Goal: Check status: Check status

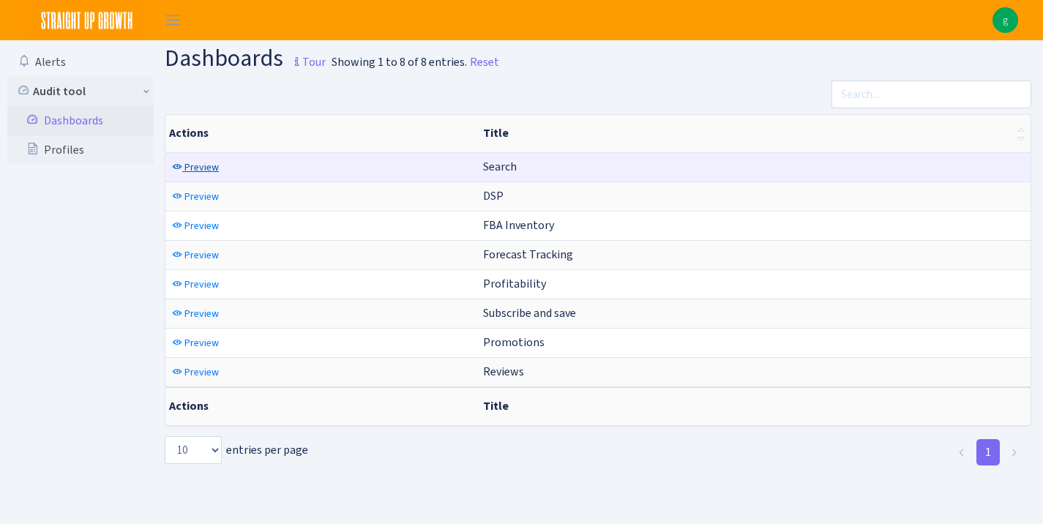
click at [216, 169] on span "Preview" at bounding box center [201, 167] width 34 height 14
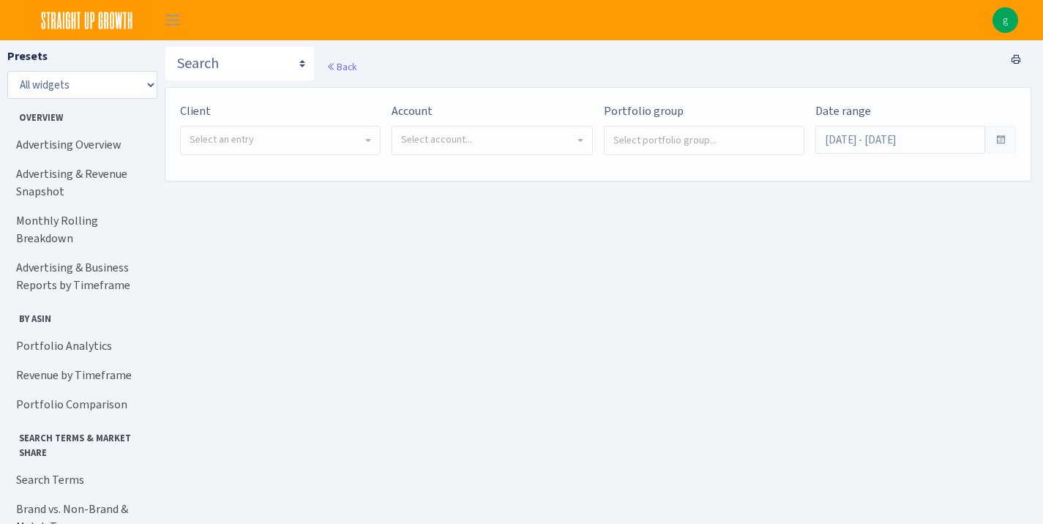
click at [242, 147] on span "Select an entry" at bounding box center [280, 141] width 199 height 28
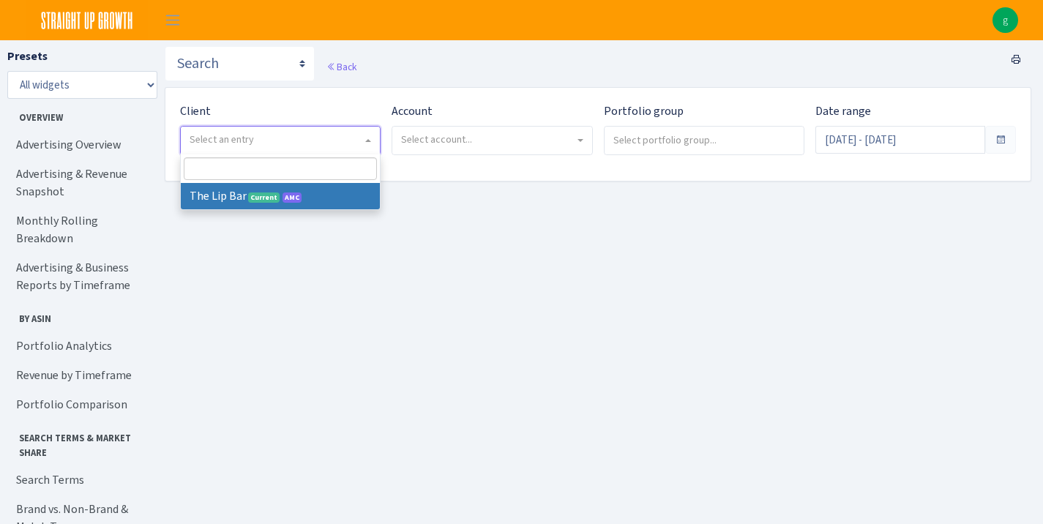
select select "387"
select select
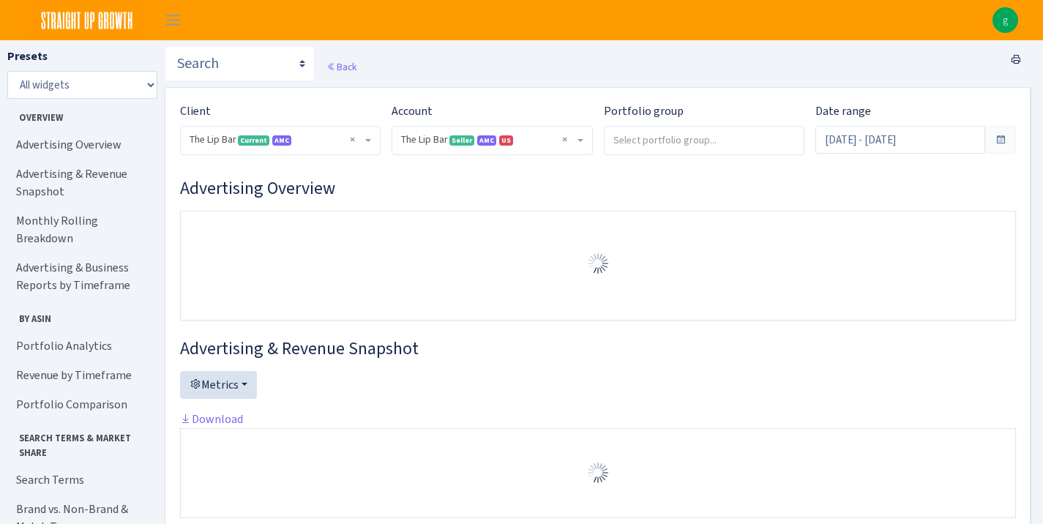
select select "2713864224225319"
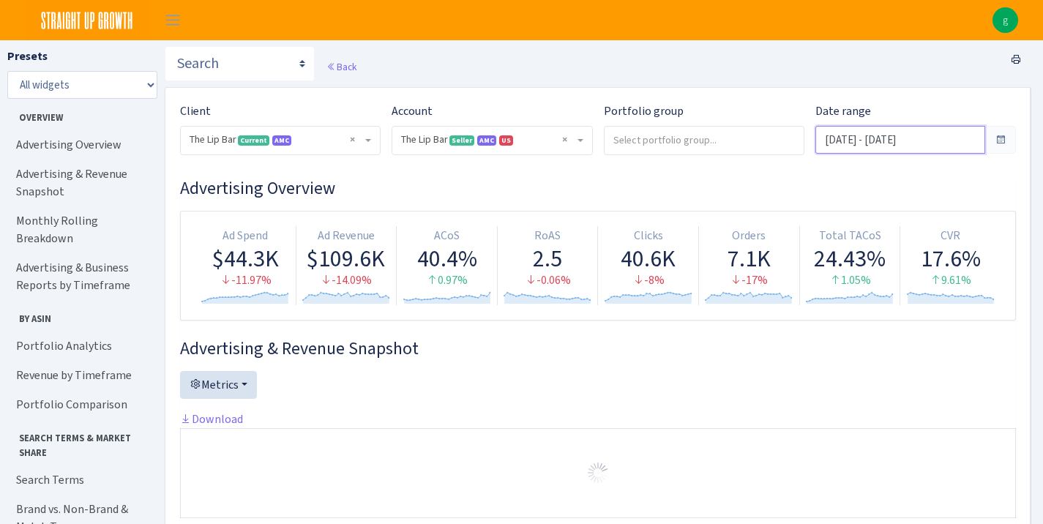
click at [929, 141] on input "Jul 26, 2025 - Aug 24, 2025" at bounding box center [900, 140] width 170 height 28
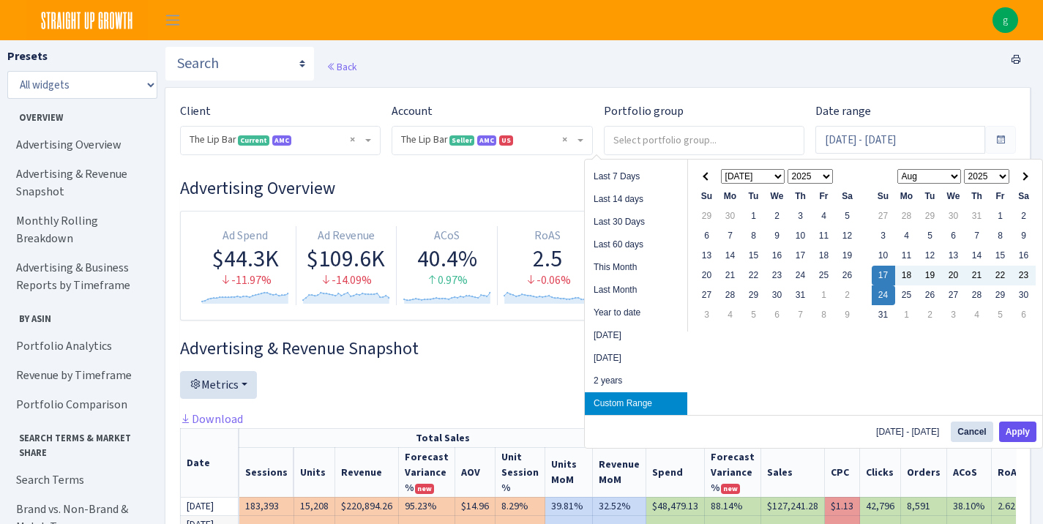
click at [1025, 434] on button "Apply" at bounding box center [1017, 431] width 37 height 20
type input "[DATE] - [DATE]"
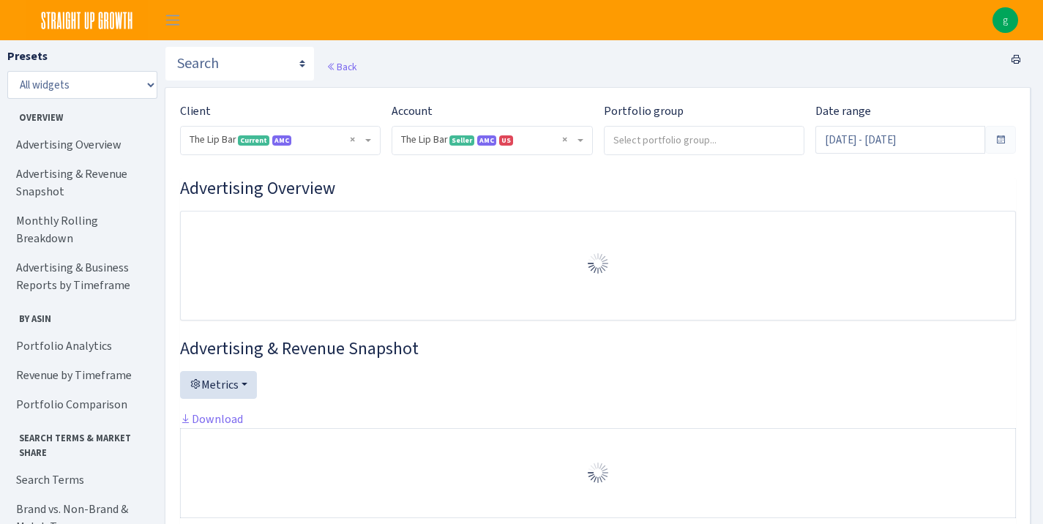
select select "2713864224225319"
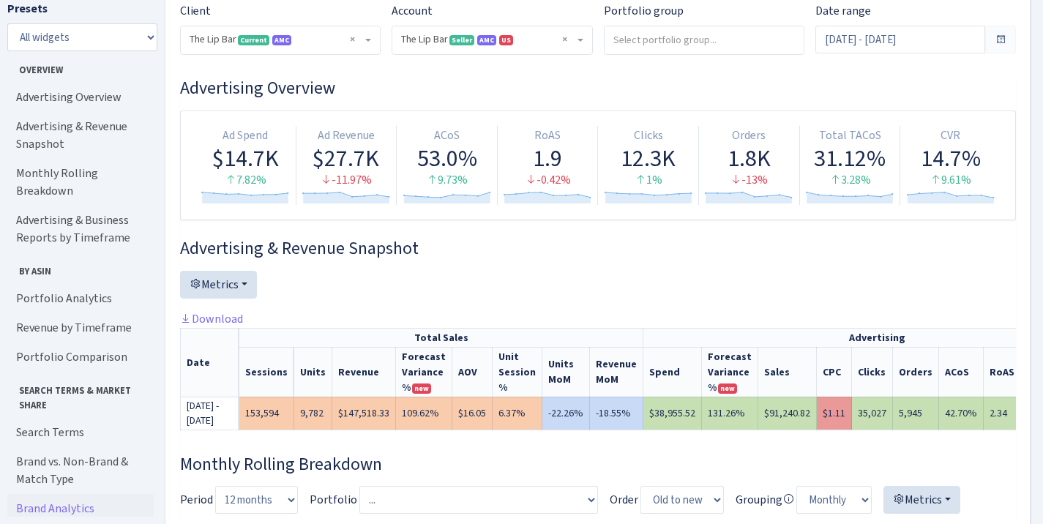
scroll to position [72, 0]
